Goal: Transaction & Acquisition: Purchase product/service

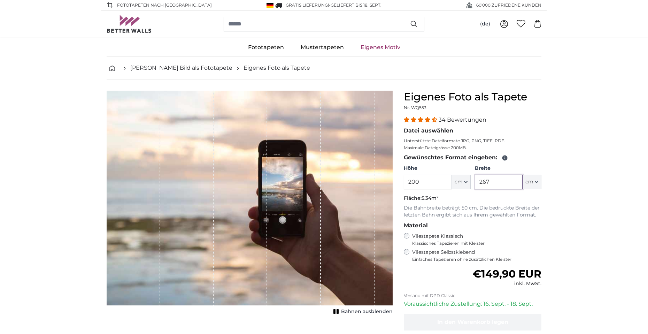
click at [493, 182] on input "267" at bounding box center [499, 182] width 48 height 15
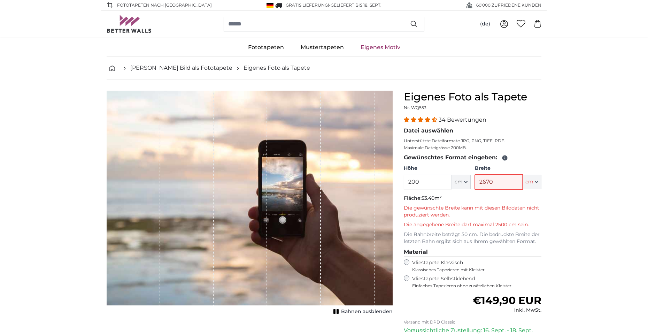
type input "2670"
click at [432, 182] on input "200" at bounding box center [428, 182] width 48 height 15
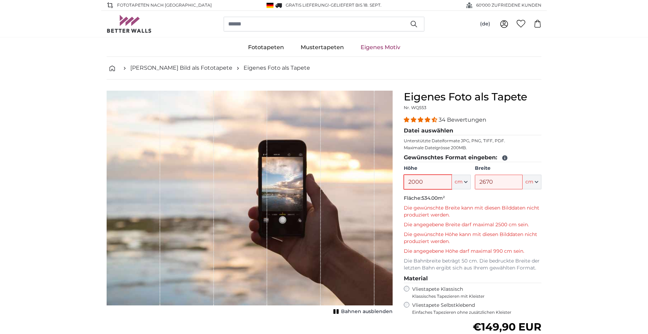
type input "2000"
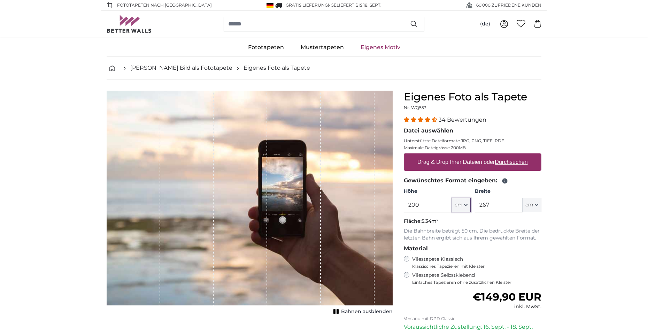
click at [469, 206] on button "cm" at bounding box center [461, 205] width 19 height 15
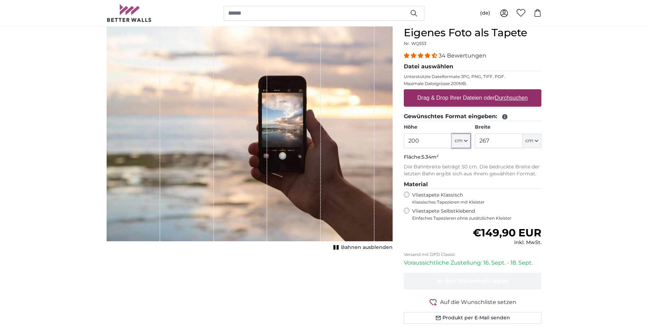
scroll to position [70, 0]
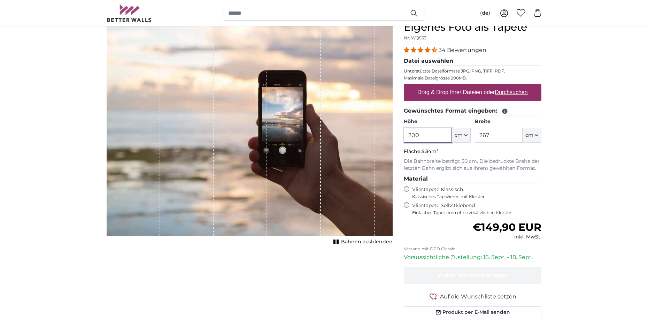
click at [438, 137] on input "200" at bounding box center [428, 135] width 48 height 15
drag, startPoint x: 426, startPoint y: 135, endPoint x: 411, endPoint y: 140, distance: 16.1
click at [411, 140] on input "200" at bounding box center [428, 135] width 48 height 15
click at [432, 133] on input "200" at bounding box center [428, 135] width 48 height 15
click at [434, 136] on input "200" at bounding box center [428, 135] width 48 height 15
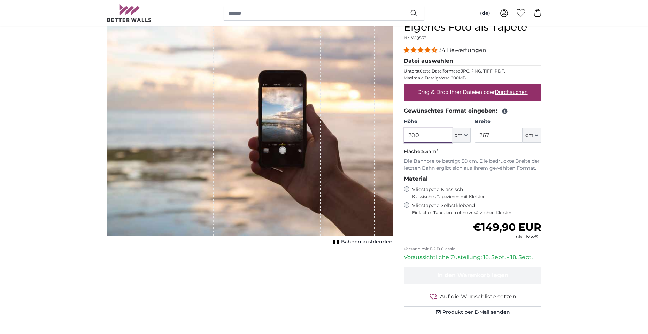
click at [431, 136] on input "200" at bounding box center [428, 135] width 48 height 15
drag, startPoint x: 431, startPoint y: 136, endPoint x: 399, endPoint y: 151, distance: 35.2
click at [399, 151] on div "Eigenes Foto als Tapete Nr. WQ553 34 Bewertungen Datei auswählen Unterstützte D…" at bounding box center [472, 178] width 149 height 314
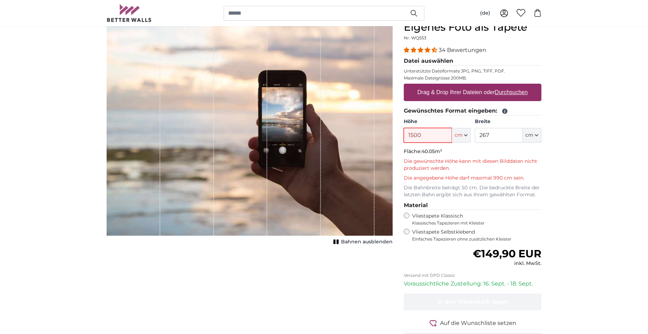
type input "1500"
